Goal: Obtain resource: Download file/media

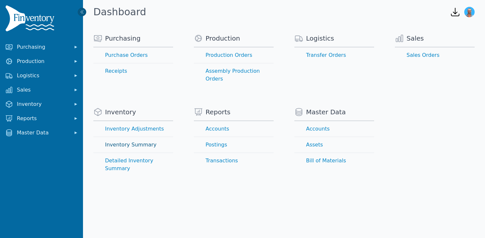
click at [117, 138] on link "Inventory Summary" at bounding box center [133, 145] width 80 height 16
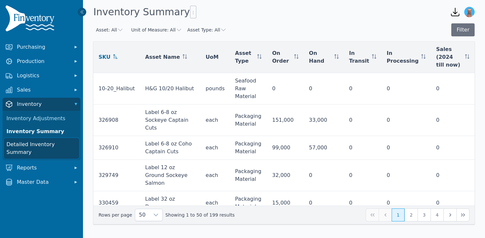
click at [41, 145] on link "Detailed Inventory Summary" at bounding box center [41, 148] width 75 height 21
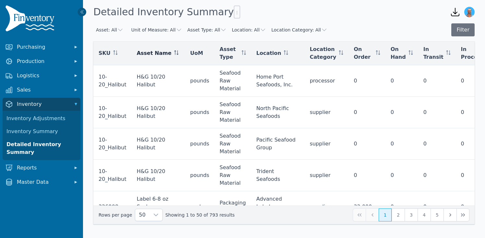
click at [175, 54] on icon at bounding box center [175, 52] width 0 height 5
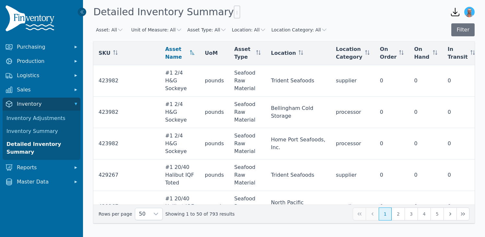
click at [457, 14] on icon "button" at bounding box center [455, 12] width 10 height 10
click at [234, 7] on div at bounding box center [237, 12] width 6 height 13
click at [235, 13] on icon "button" at bounding box center [237, 12] width 5 height 5
click at [226, 24] on span "Export .csv" at bounding box center [232, 25] width 37 height 5
